Goal: Task Accomplishment & Management: Manage account settings

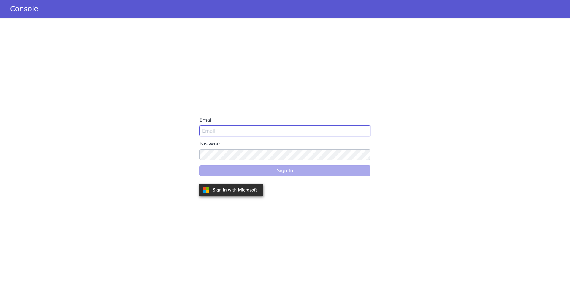
type input "[PERSON_NAME][EMAIL_ADDRESS]"
click at [296, 176] on div "Sign In" at bounding box center [285, 170] width 171 height 17
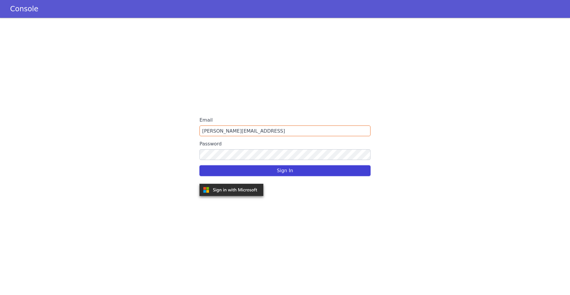
click at [295, 173] on button "Sign In" at bounding box center [285, 170] width 171 height 11
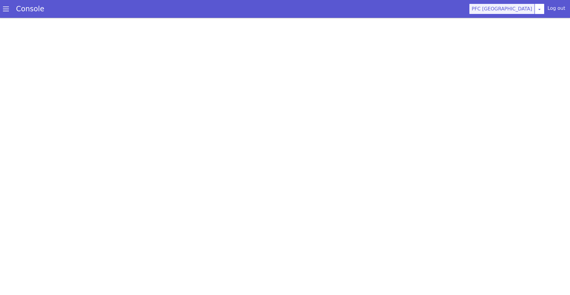
click at [535, 10] on button "PFC USA" at bounding box center [502, 9] width 66 height 11
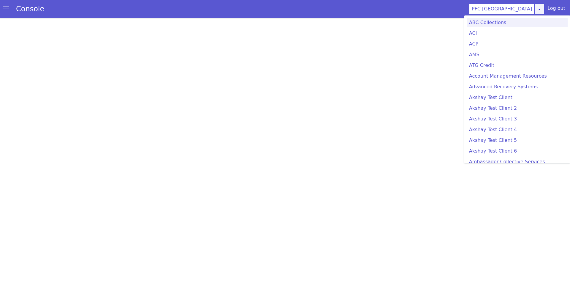
click at [545, 12] on link at bounding box center [540, 9] width 10 height 11
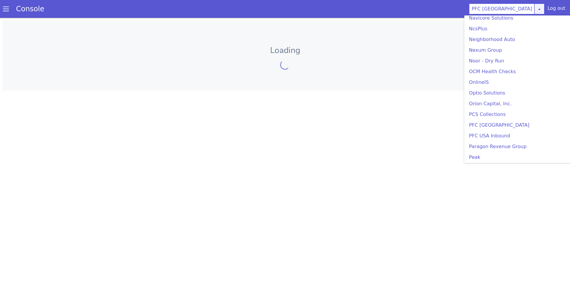
scroll to position [1260, 0]
